Goal: Task Accomplishment & Management: Complete application form

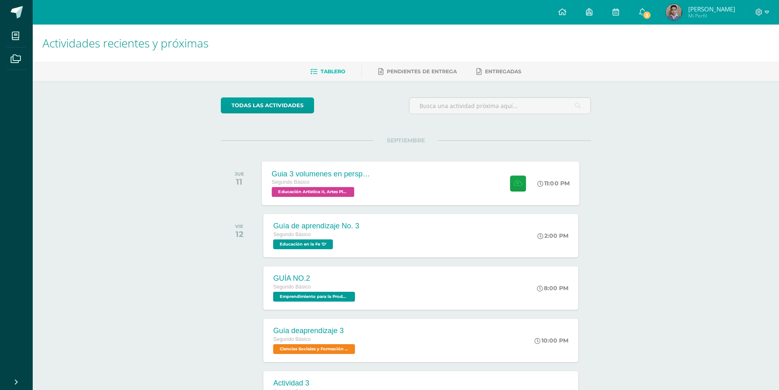
click at [426, 172] on div "Guia 3 volumenes en perspectiva Segundo Básico Educación Artística II, Artes Pl…" at bounding box center [421, 183] width 318 height 44
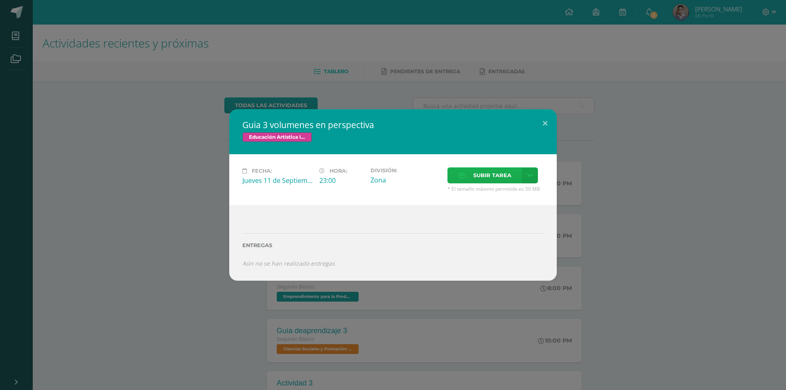
click at [504, 179] on span "Subir tarea" at bounding box center [492, 175] width 38 height 15
click at [0, 0] on input "Subir tarea" at bounding box center [0, 0] width 0 height 0
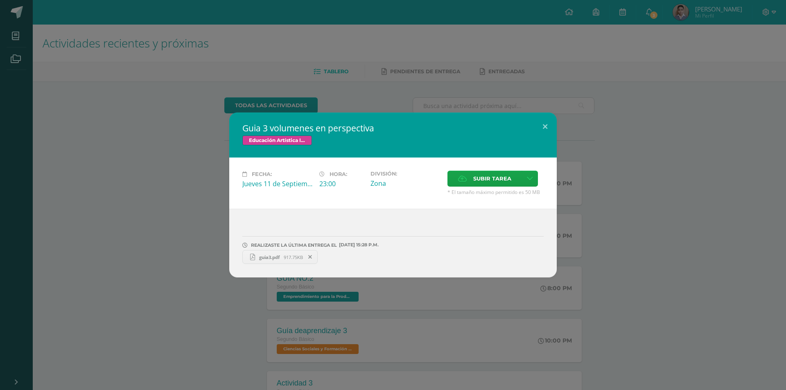
click at [281, 258] on span "guia3.pdf" at bounding box center [269, 257] width 29 height 6
click at [311, 259] on icon at bounding box center [310, 257] width 4 height 6
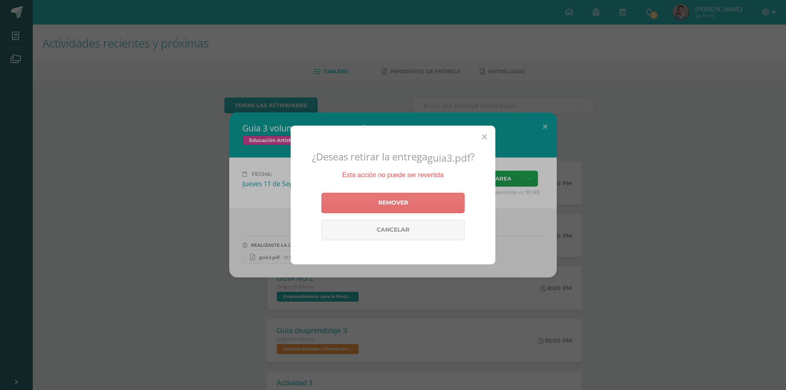
drag, startPoint x: 378, startPoint y: 214, endPoint x: 383, endPoint y: 212, distance: 5.3
click at [379, 214] on div "Remover Cancelar" at bounding box center [392, 216] width 143 height 54
click at [384, 211] on link "Remover" at bounding box center [392, 203] width 143 height 20
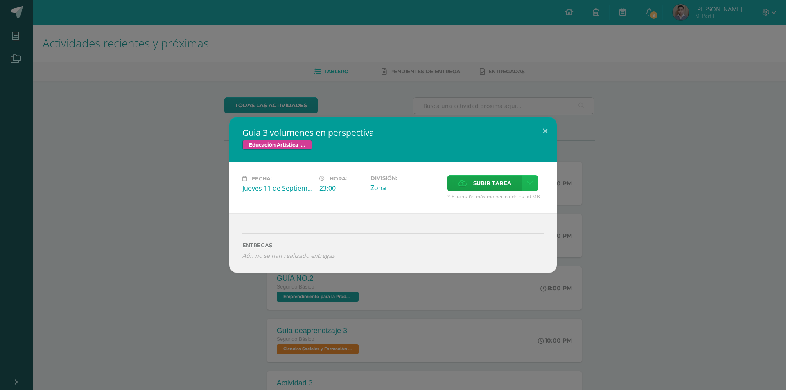
click at [525, 185] on link at bounding box center [530, 183] width 16 height 16
click at [501, 179] on span "Subir tarea" at bounding box center [492, 183] width 38 height 15
click at [0, 0] on input "Subir tarea" at bounding box center [0, 0] width 0 height 0
click at [478, 191] on label "Subir tarea" at bounding box center [484, 183] width 74 height 16
click at [0, 0] on input "Subir tarea" at bounding box center [0, 0] width 0 height 0
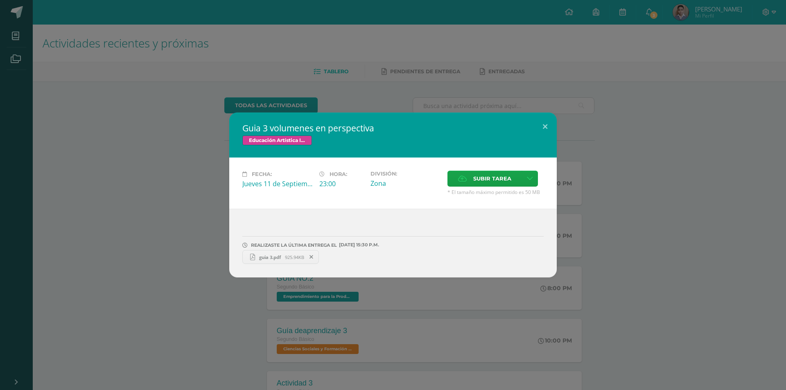
click at [279, 254] on span "guia 3.pdf" at bounding box center [270, 257] width 30 height 6
